Goal: Information Seeking & Learning: Find contact information

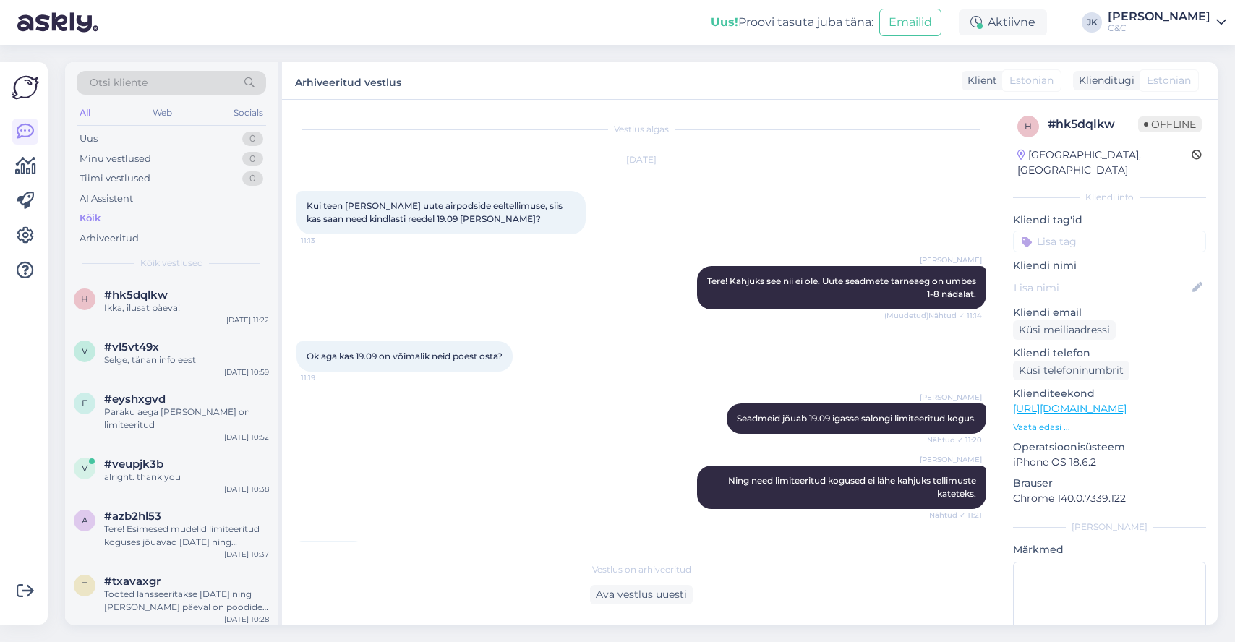
scroll to position [108, 0]
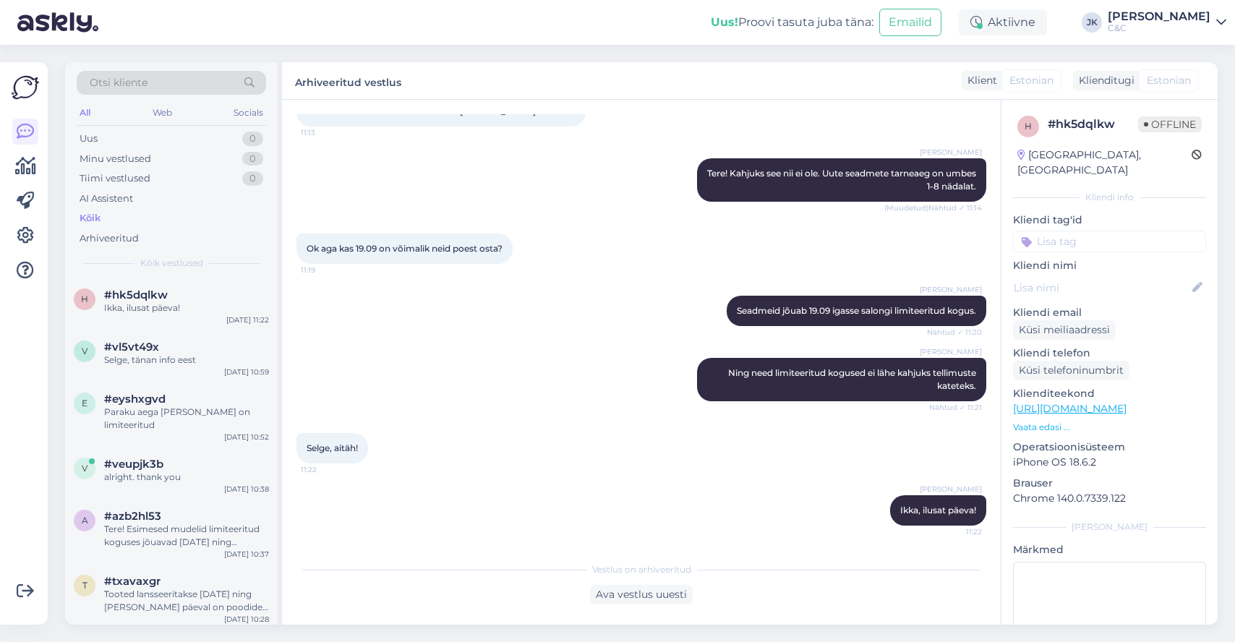
click at [122, 208] on div "Kõik" at bounding box center [171, 218] width 189 height 20
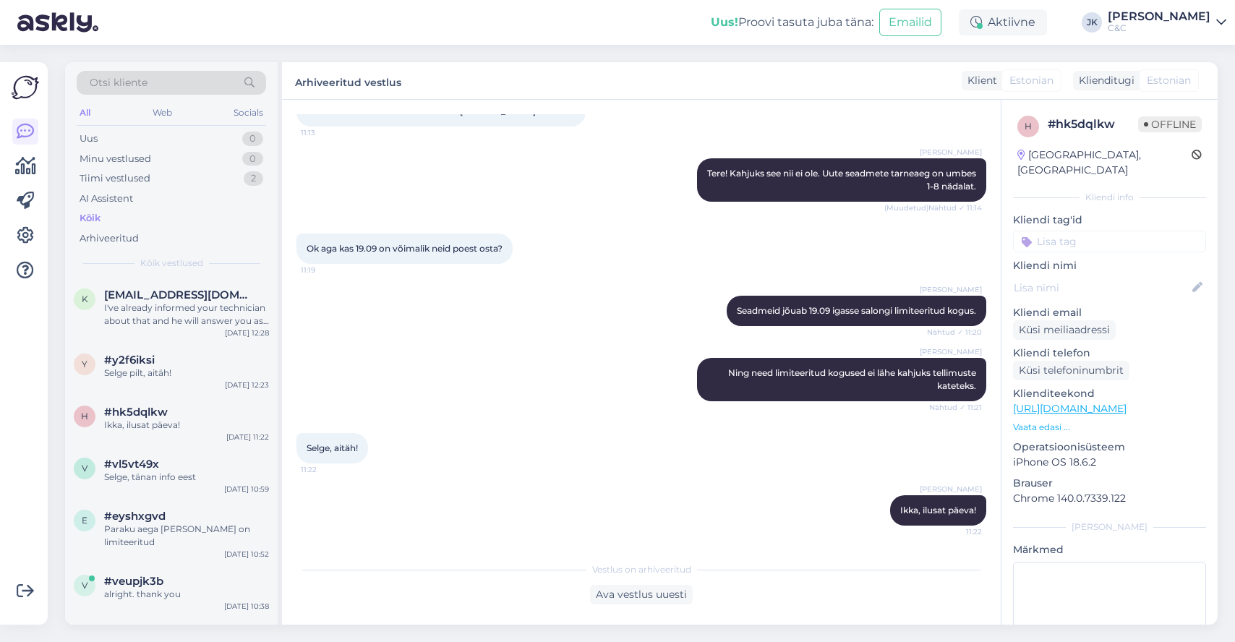
click at [122, 208] on div "Kõik" at bounding box center [171, 218] width 189 height 20
click at [139, 284] on div "k [EMAIL_ADDRESS][DOMAIN_NAME] I've already informed your technician about that…" at bounding box center [171, 310] width 213 height 65
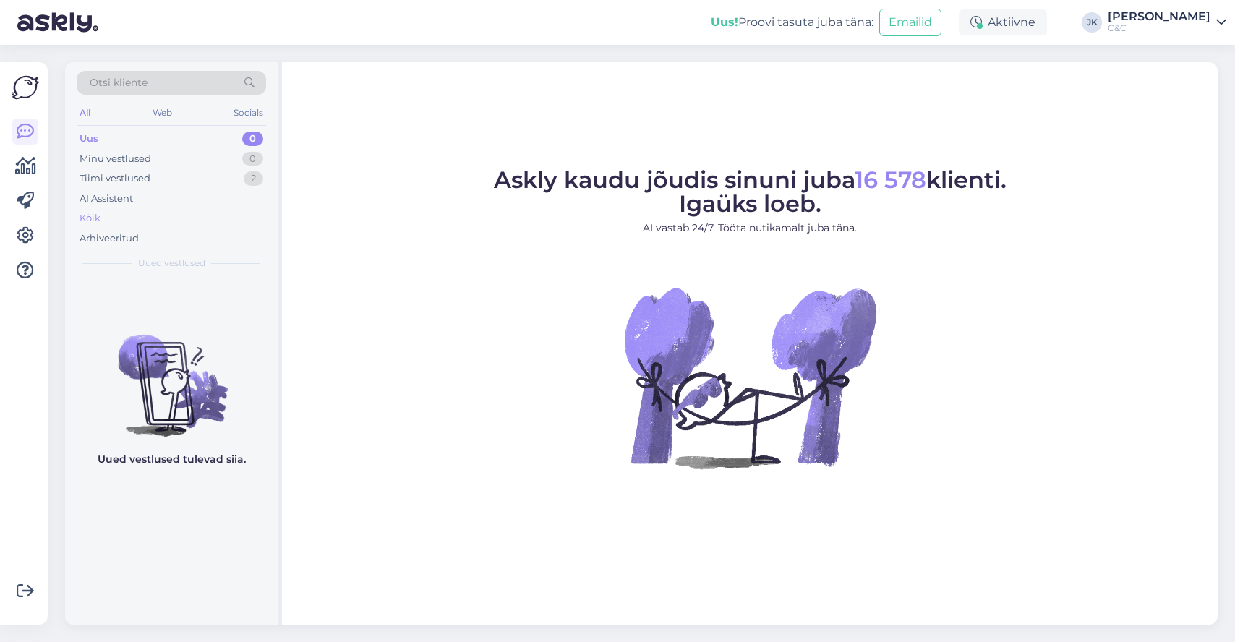
click at [116, 217] on div "Kõik" at bounding box center [171, 218] width 189 height 20
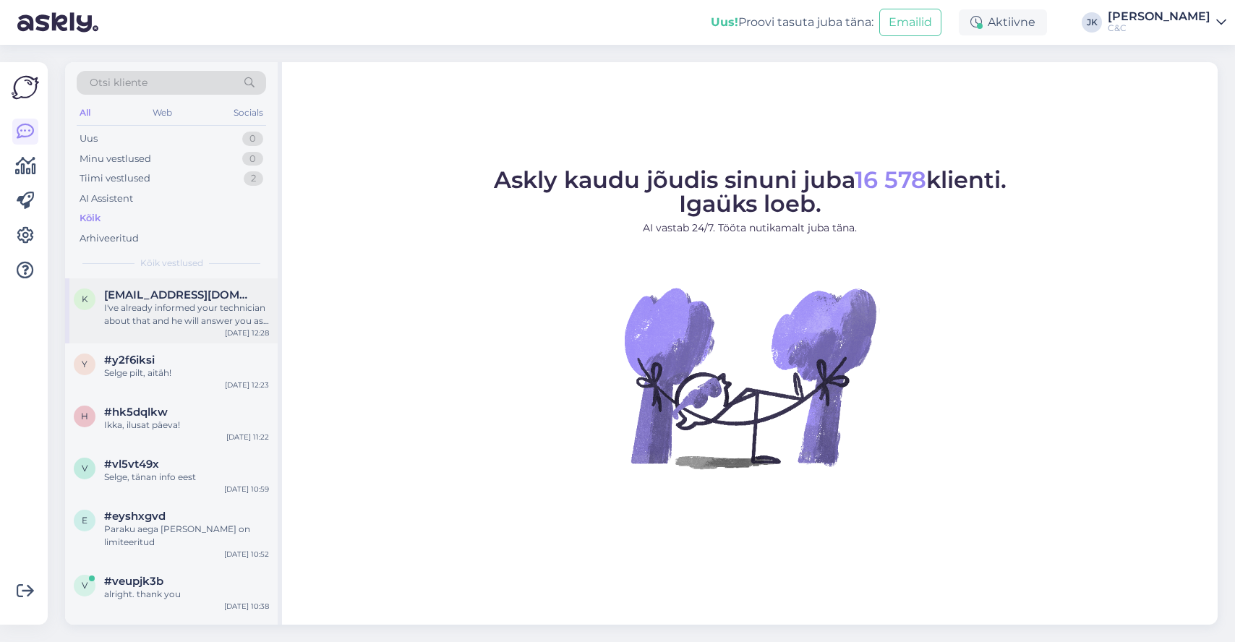
click at [150, 337] on div "k [EMAIL_ADDRESS][DOMAIN_NAME] I've already informed your technician about that…" at bounding box center [171, 310] width 213 height 65
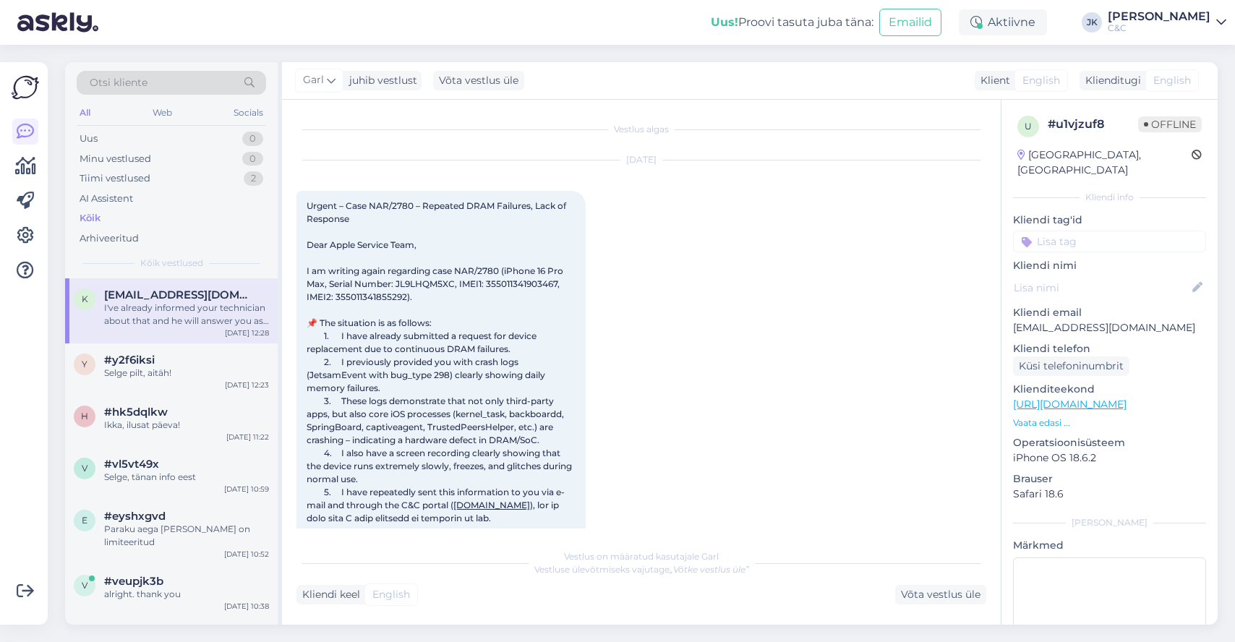
scroll to position [2966, 0]
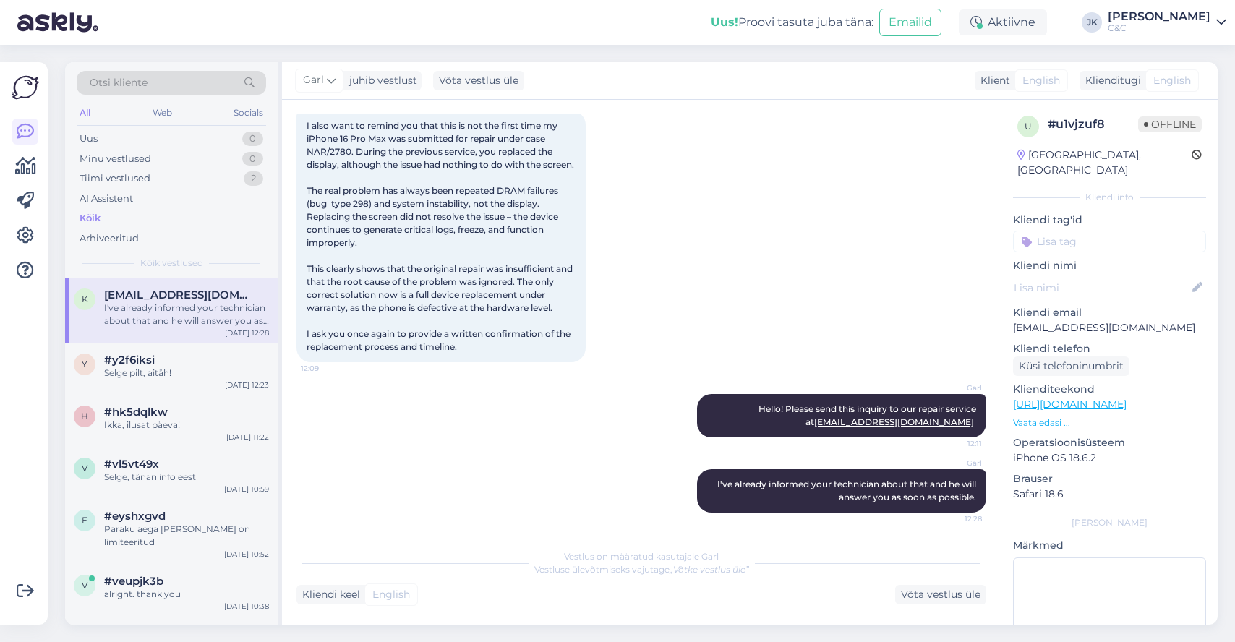
click at [398, 430] on div "Garl Hello! Please send this inquiry to our repair service at [EMAIL_ADDRESS][D…" at bounding box center [641, 415] width 690 height 75
click at [398, 429] on div "Garl Hello! Please send this inquiry to our repair service at [EMAIL_ADDRESS][D…" at bounding box center [641, 415] width 690 height 75
click at [363, 435] on div "Garl Hello! Please send this inquiry to our repair service at [EMAIL_ADDRESS][D…" at bounding box center [641, 415] width 690 height 75
click at [592, 437] on div "Garl Hello! Please send this inquiry to our repair service at [EMAIL_ADDRESS][D…" at bounding box center [641, 415] width 690 height 75
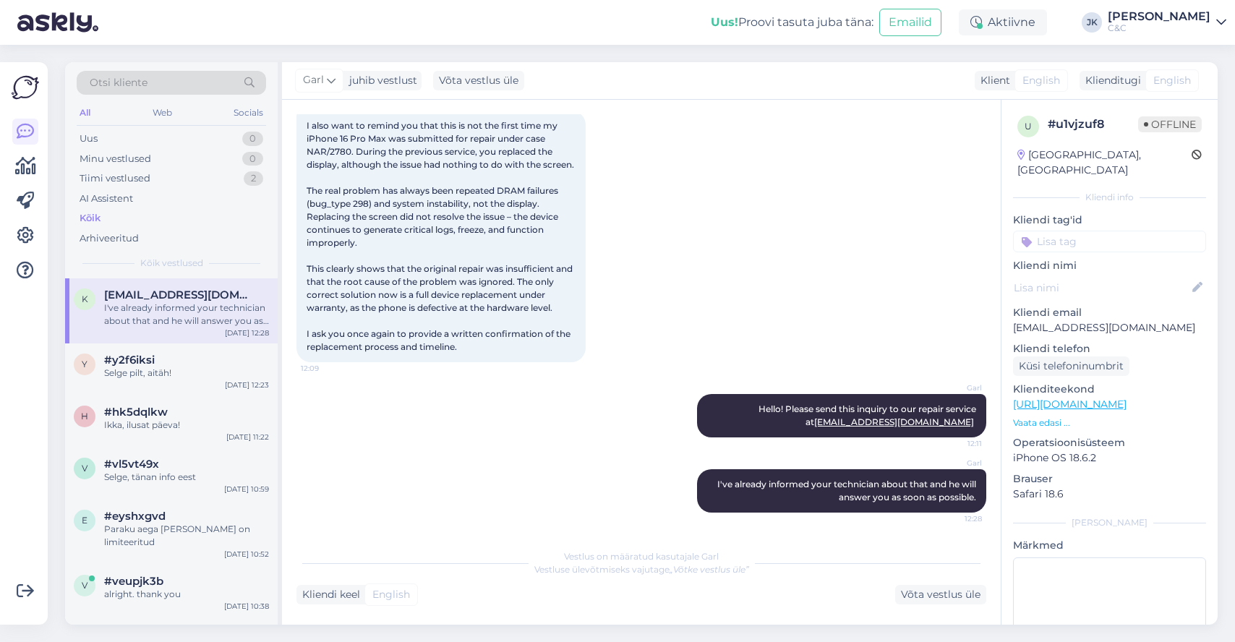
click at [592, 437] on div "Garl Hello! Please send this inquiry to our repair service at [EMAIL_ADDRESS][D…" at bounding box center [641, 415] width 690 height 75
click at [590, 437] on div "Garl Hello! Please send this inquiry to our repair service at [EMAIL_ADDRESS][D…" at bounding box center [641, 415] width 690 height 75
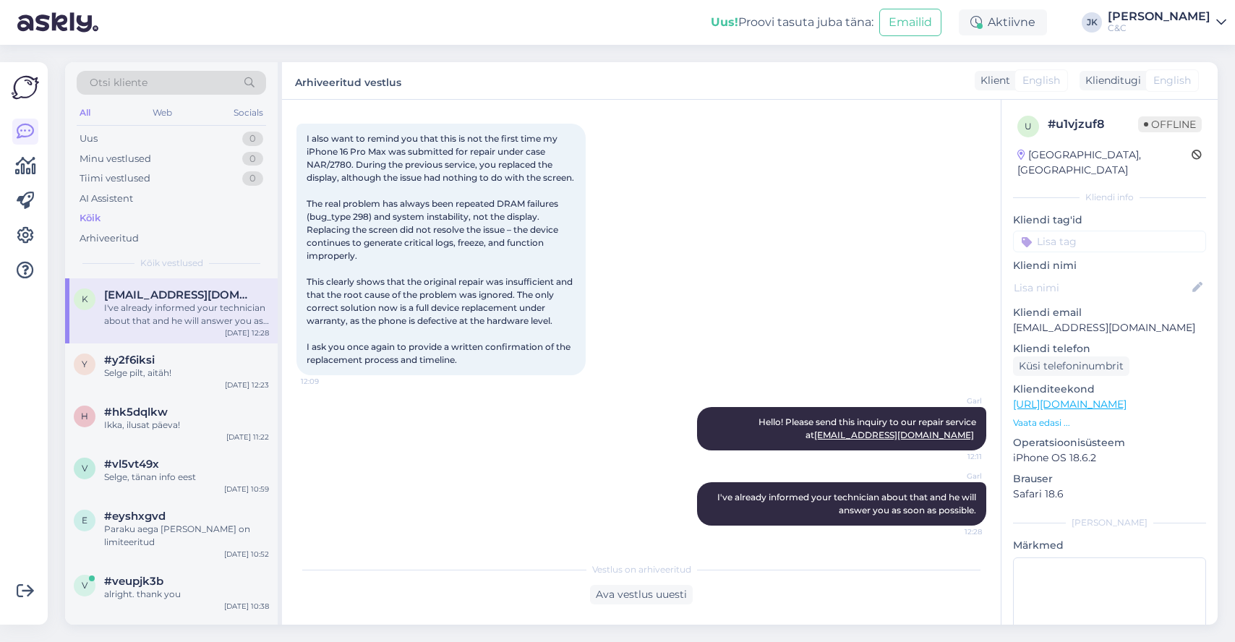
scroll to position [2953, 0]
